Goal: Task Accomplishment & Management: Use online tool/utility

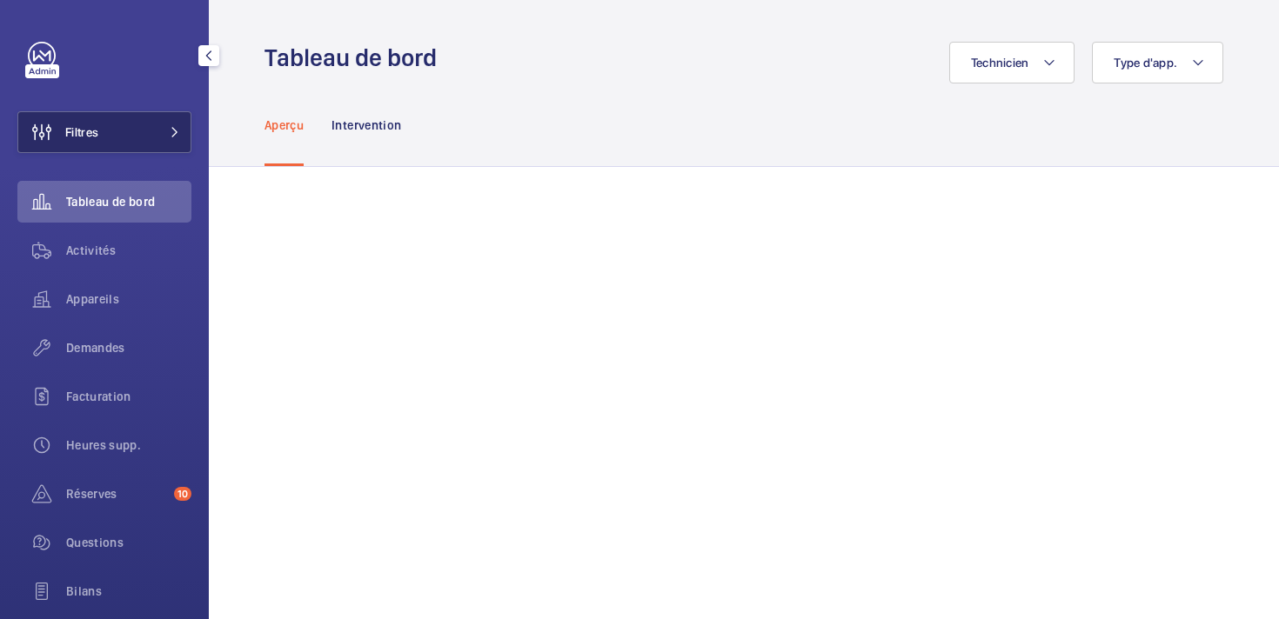
click at [110, 128] on button "Filtres" at bounding box center [104, 132] width 174 height 42
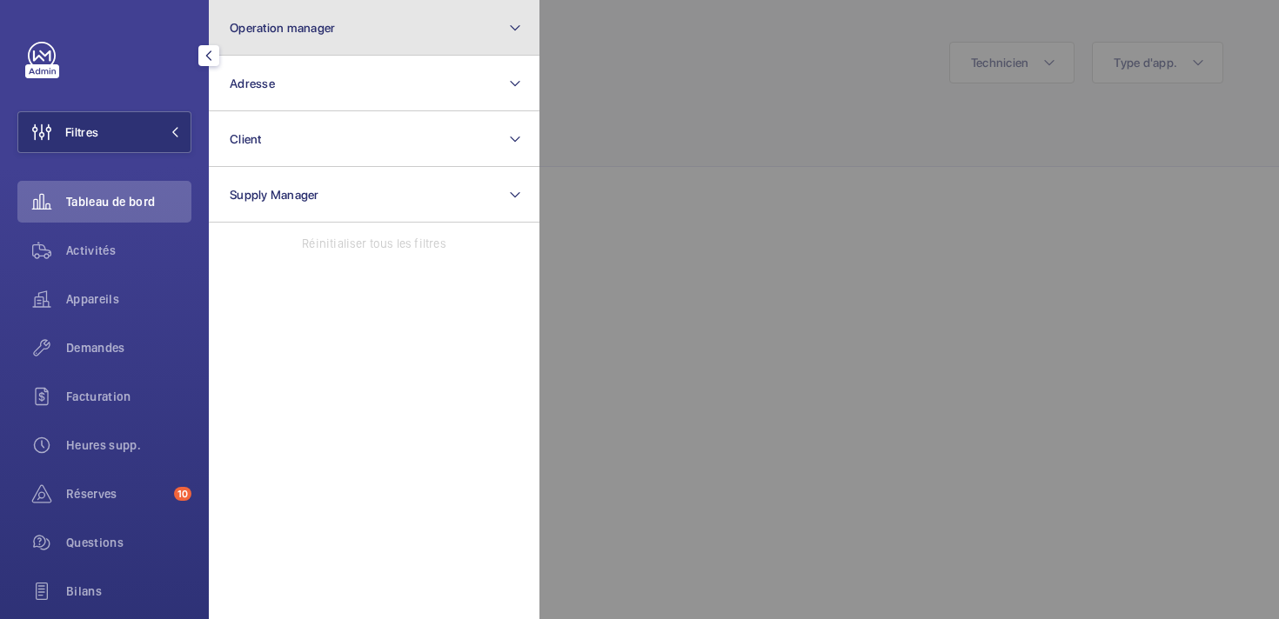
click at [283, 34] on span "Operation manager" at bounding box center [282, 28] width 105 height 14
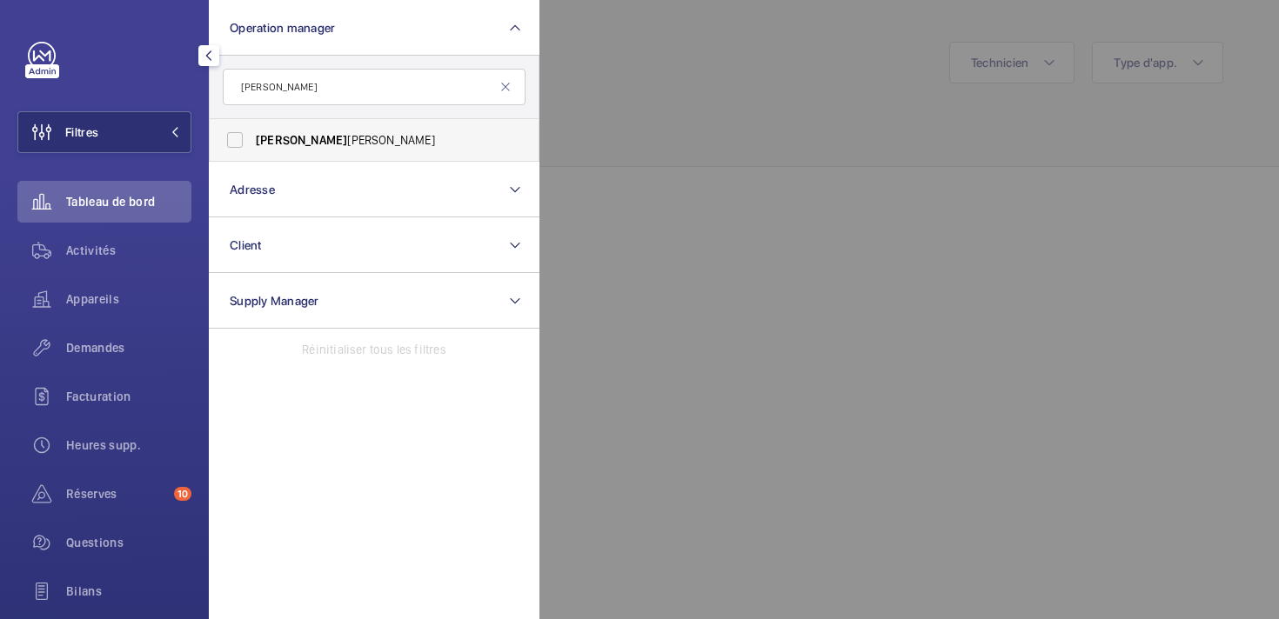
type input "[PERSON_NAME]"
click at [296, 145] on span "[PERSON_NAME] ine [PERSON_NAME]" at bounding box center [375, 139] width 239 height 17
click at [252, 145] on input "[PERSON_NAME] ine [PERSON_NAME]" at bounding box center [235, 140] width 35 height 35
checkbox input "true"
click at [91, 299] on span "Appareils" at bounding box center [128, 299] width 125 height 17
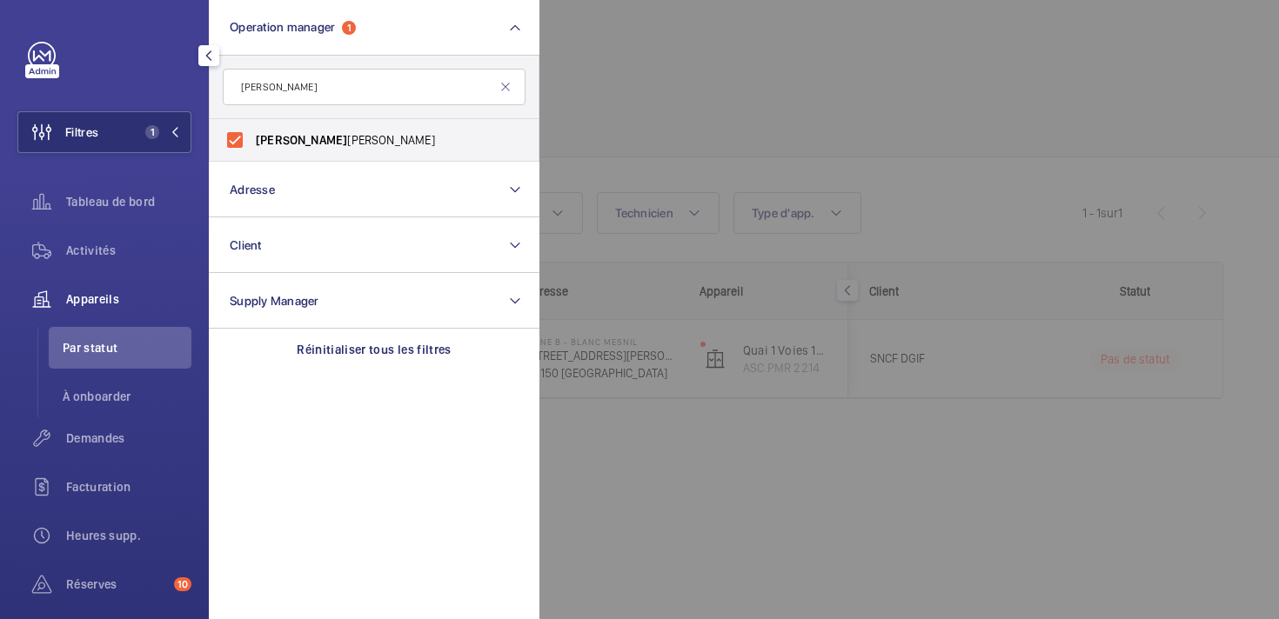
click at [930, 97] on div at bounding box center [1178, 309] width 1279 height 619
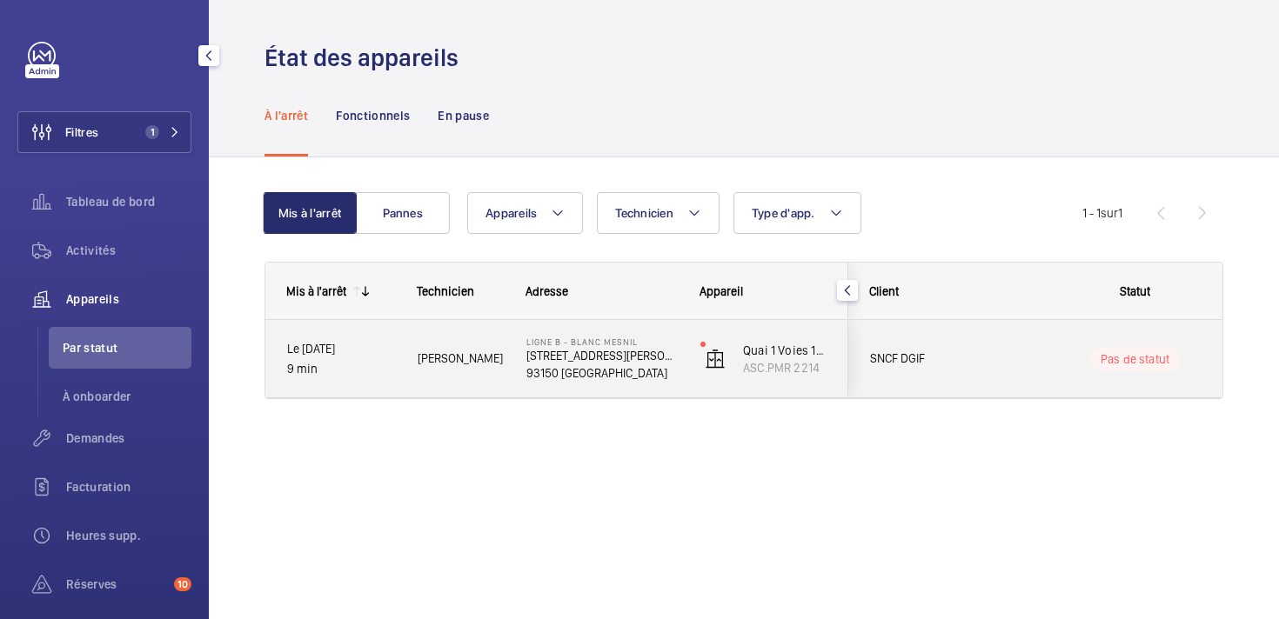
click at [1001, 354] on span "SNCF DGIF" at bounding box center [937, 359] width 134 height 20
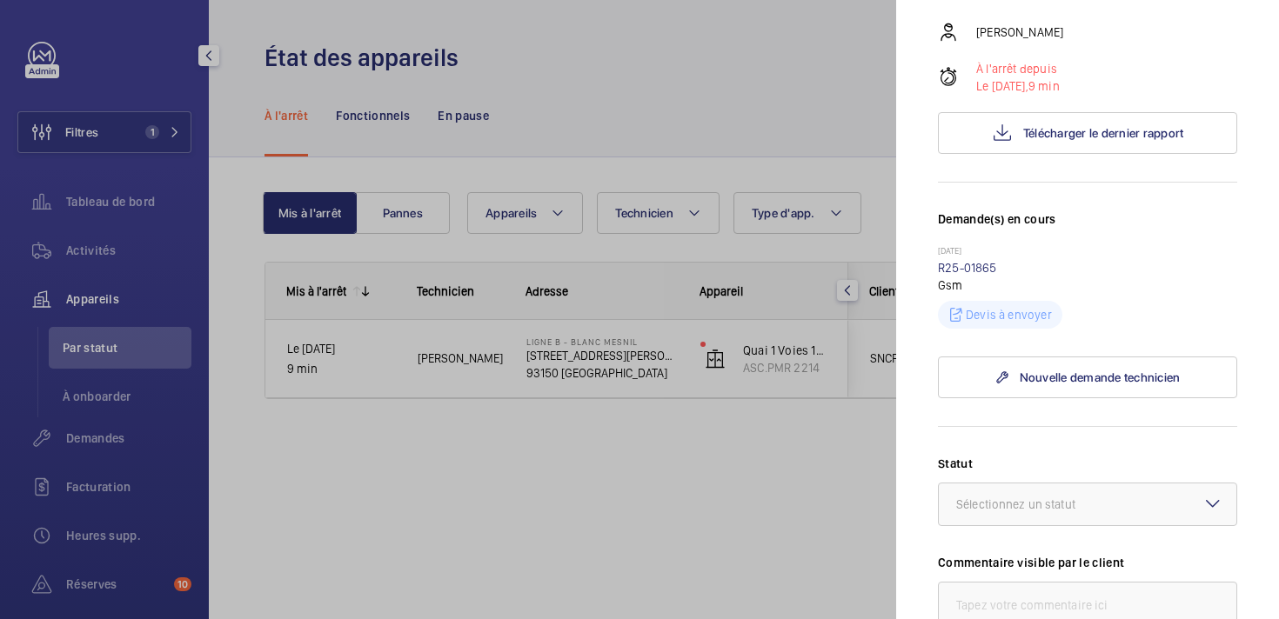
scroll to position [218, 0]
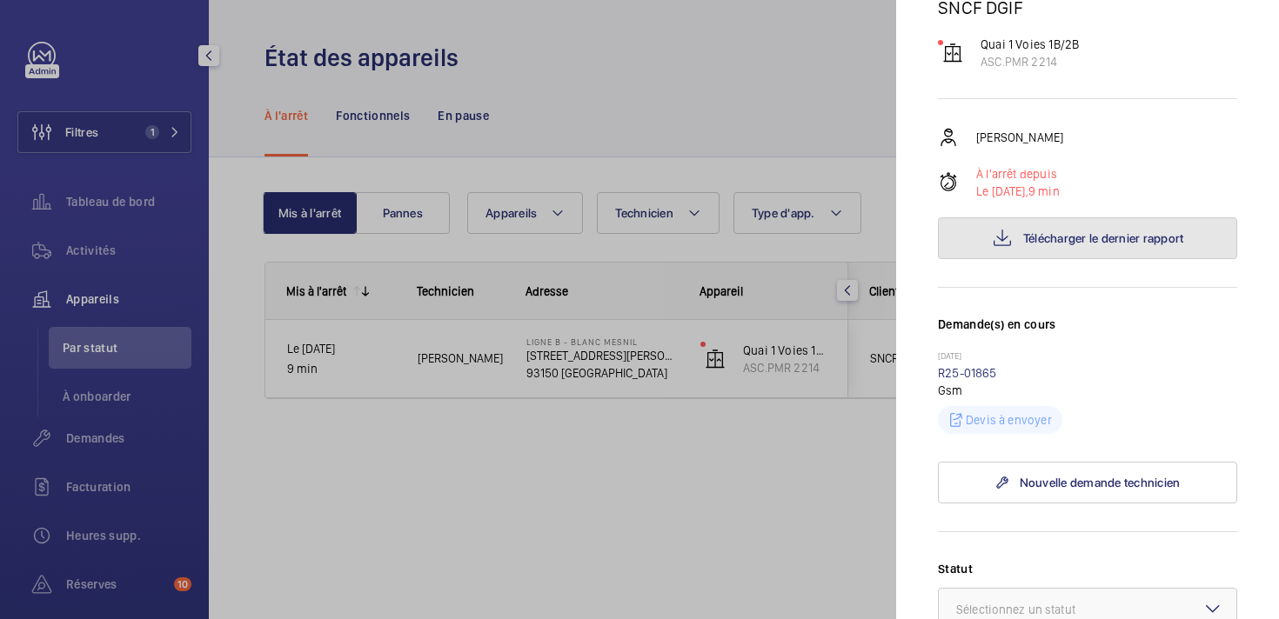
click at [1044, 231] on span "Télécharger le dernier rapport" at bounding box center [1103, 238] width 161 height 14
